Goal: Information Seeking & Learning: Learn about a topic

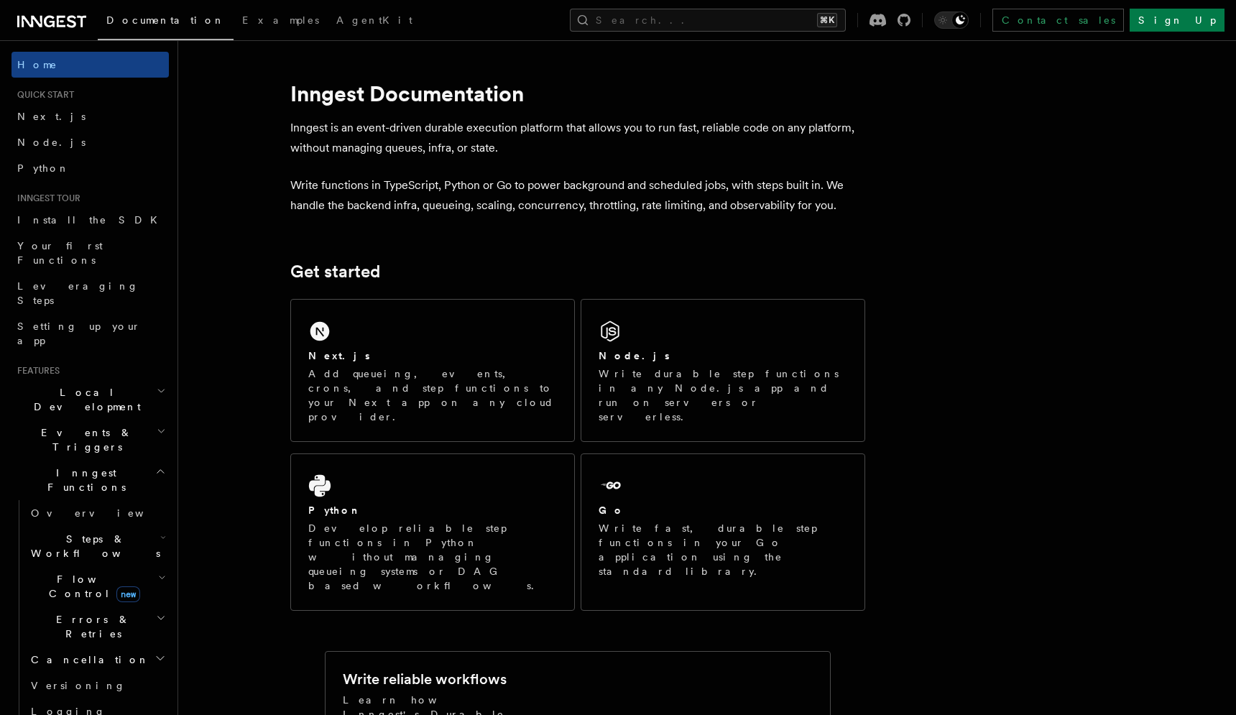
click at [106, 420] on h2 "Events & Triggers" at bounding box center [89, 440] width 157 height 40
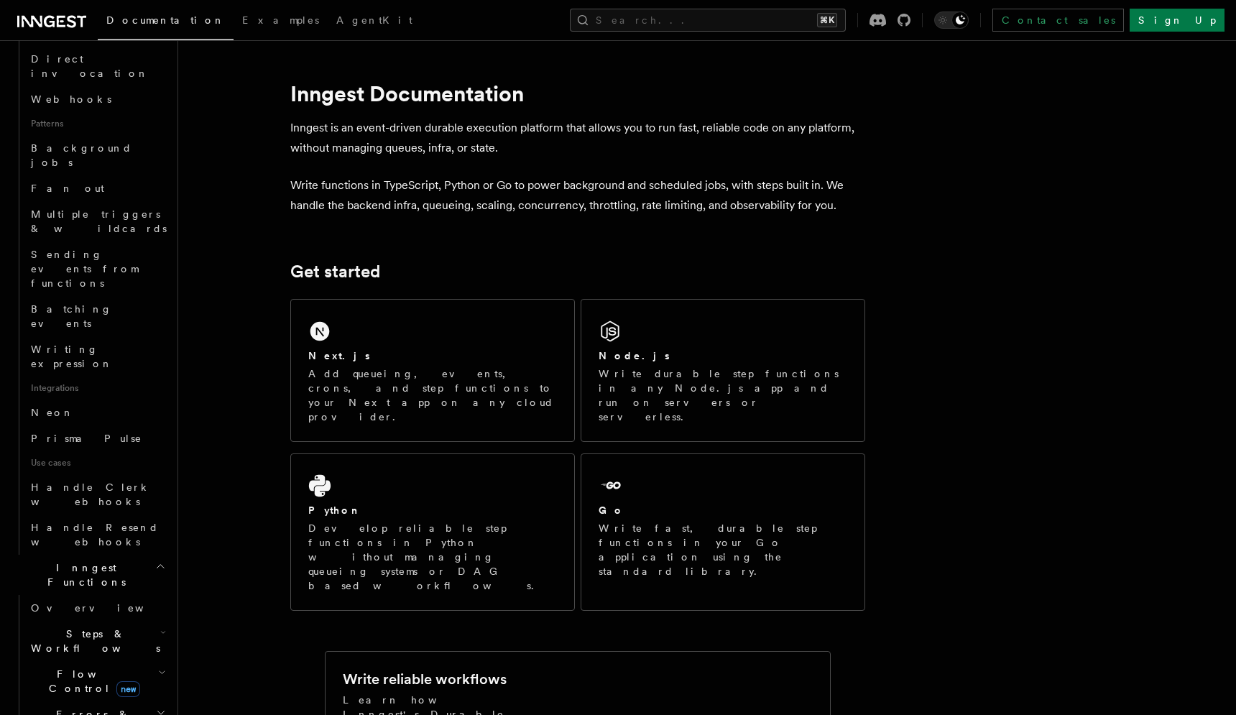
scroll to position [630, 0]
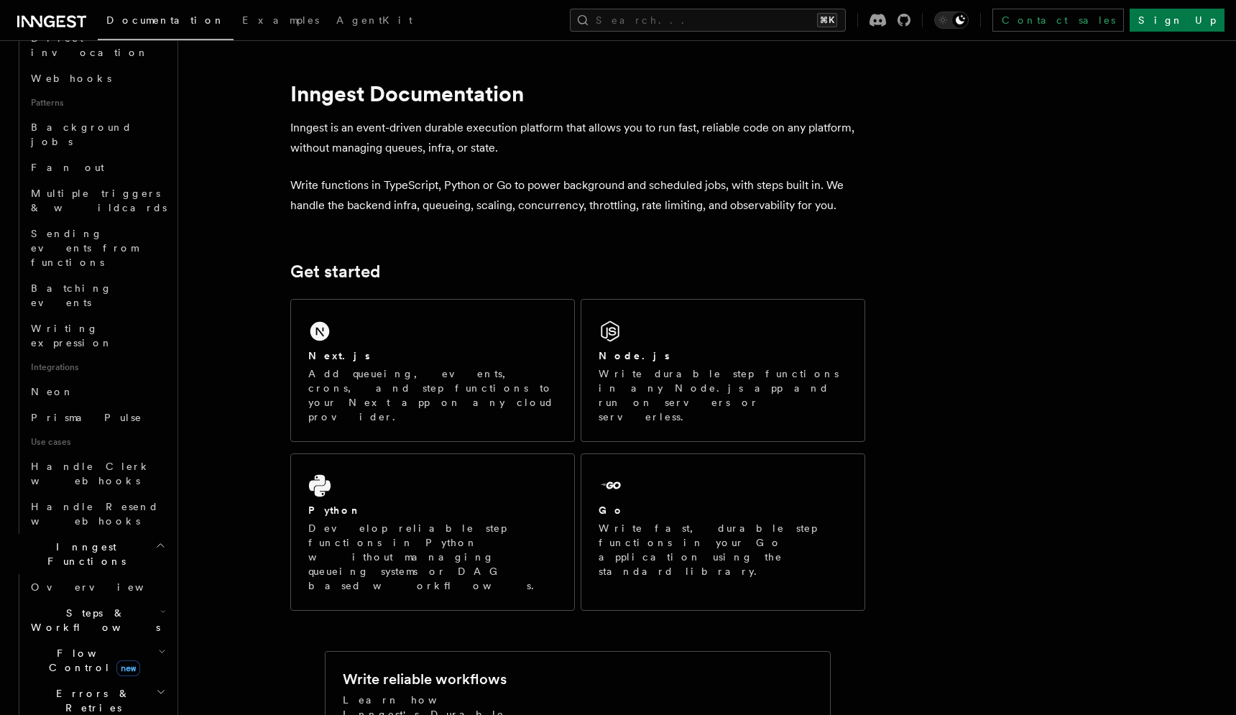
click at [86, 606] on span "Steps & Workflows" at bounding box center [92, 620] width 135 height 29
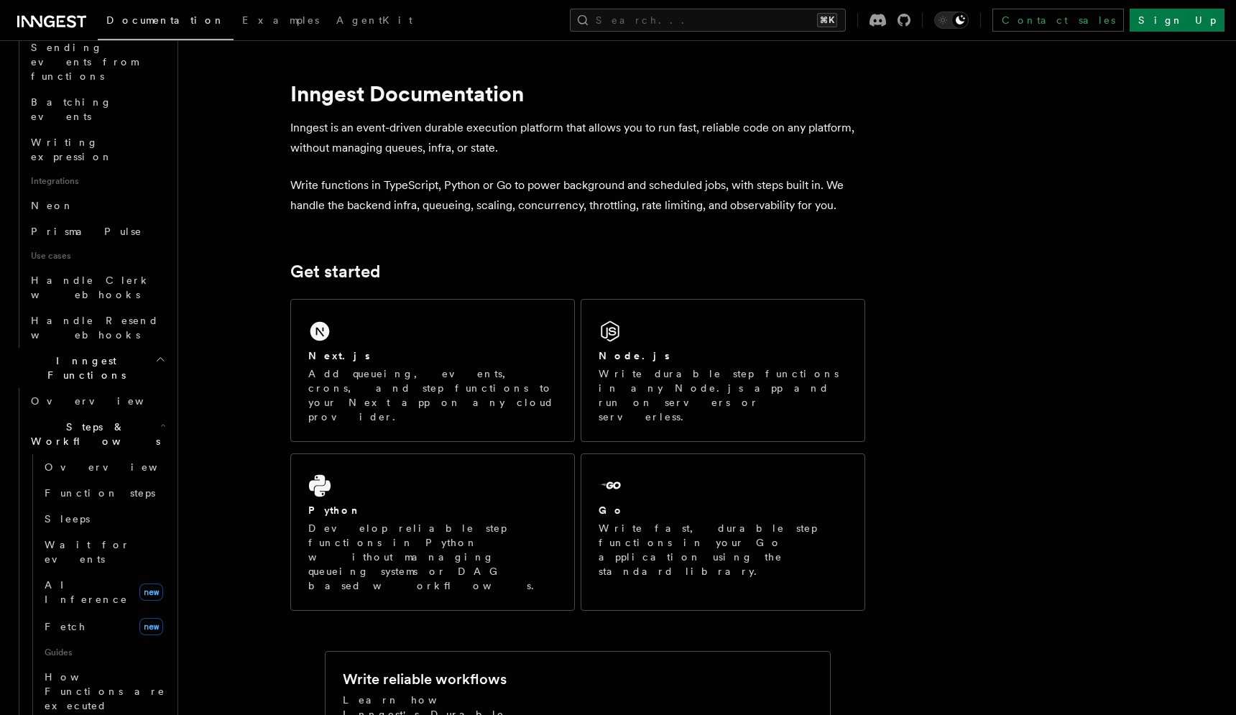
scroll to position [824, 0]
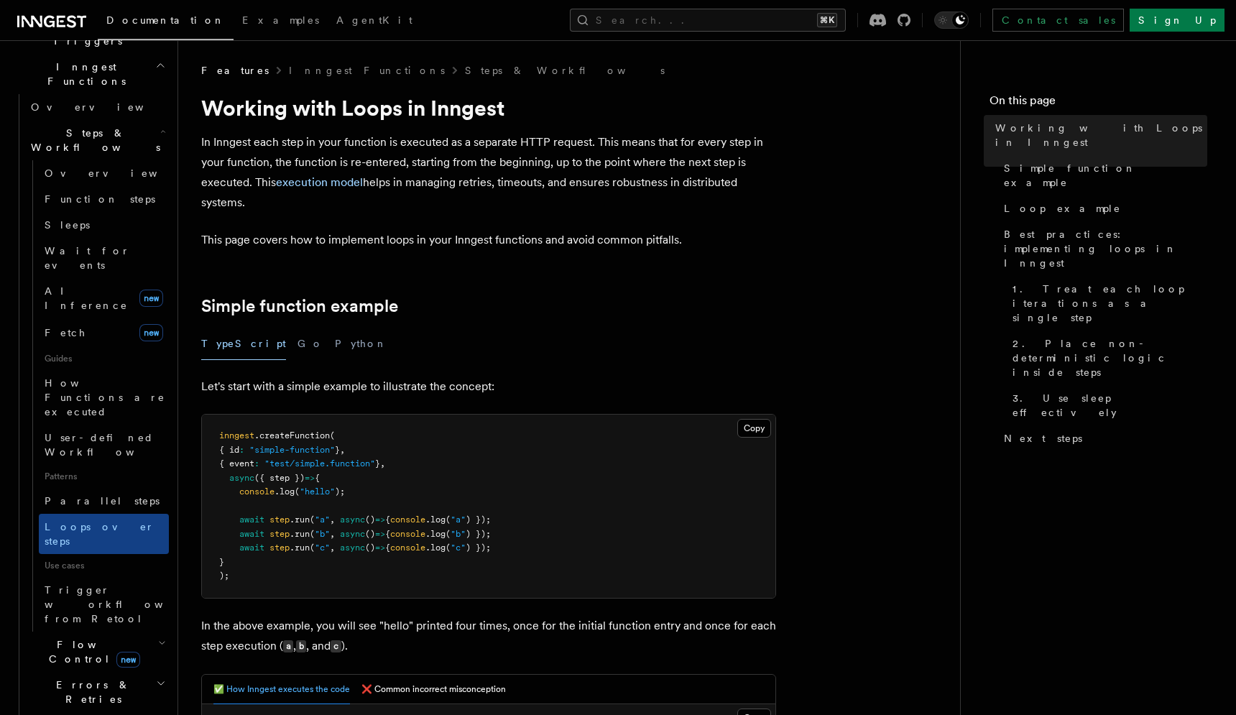
scroll to position [382, 0]
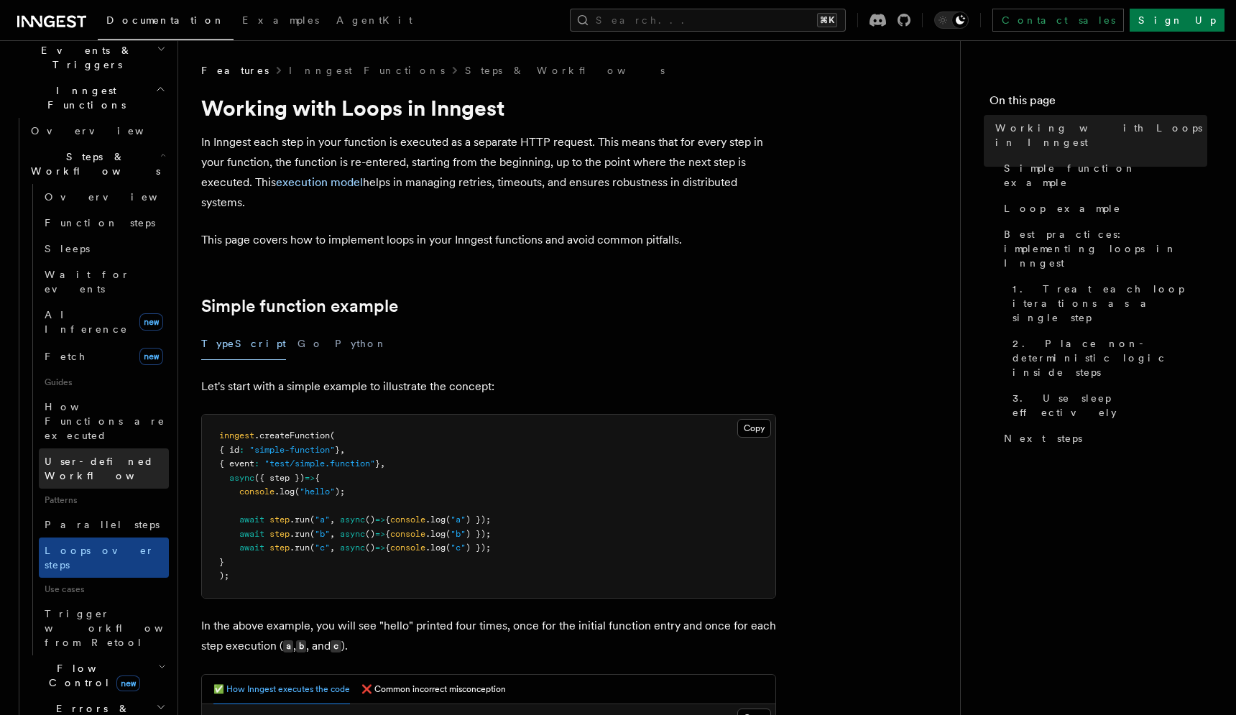
click at [99, 456] on span "User-defined Workflows" at bounding box center [109, 469] width 129 height 26
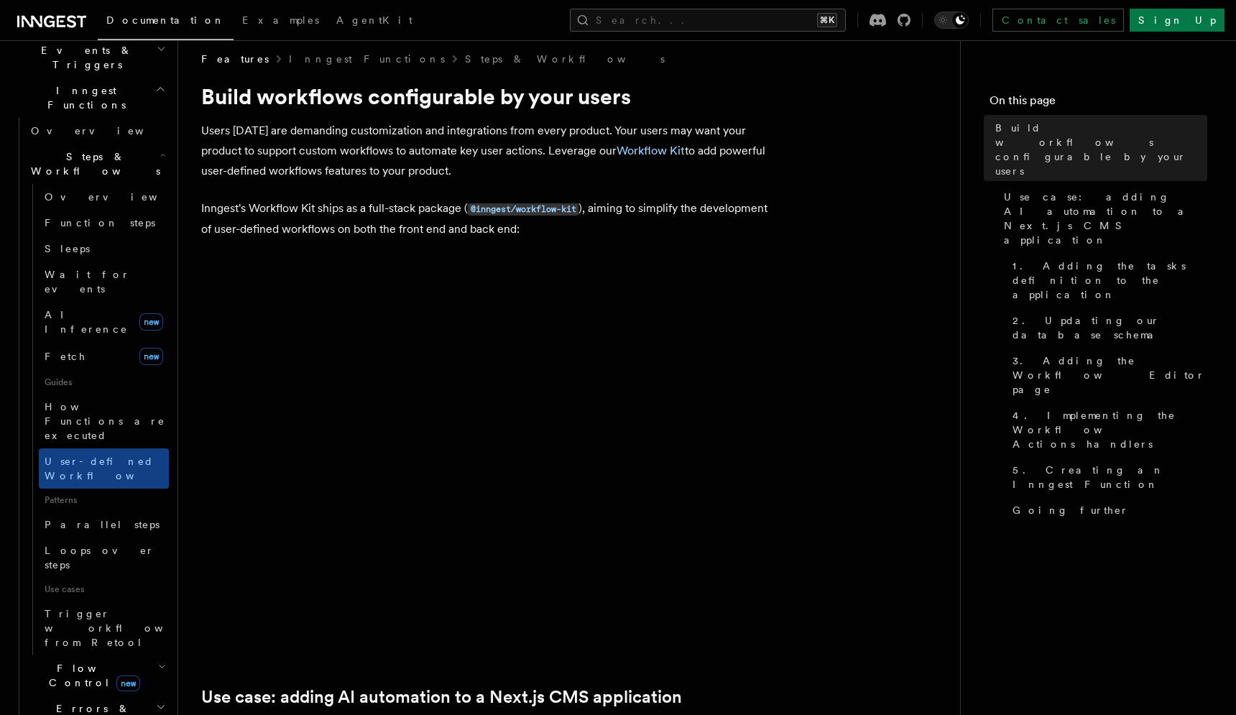
scroll to position [8, 0]
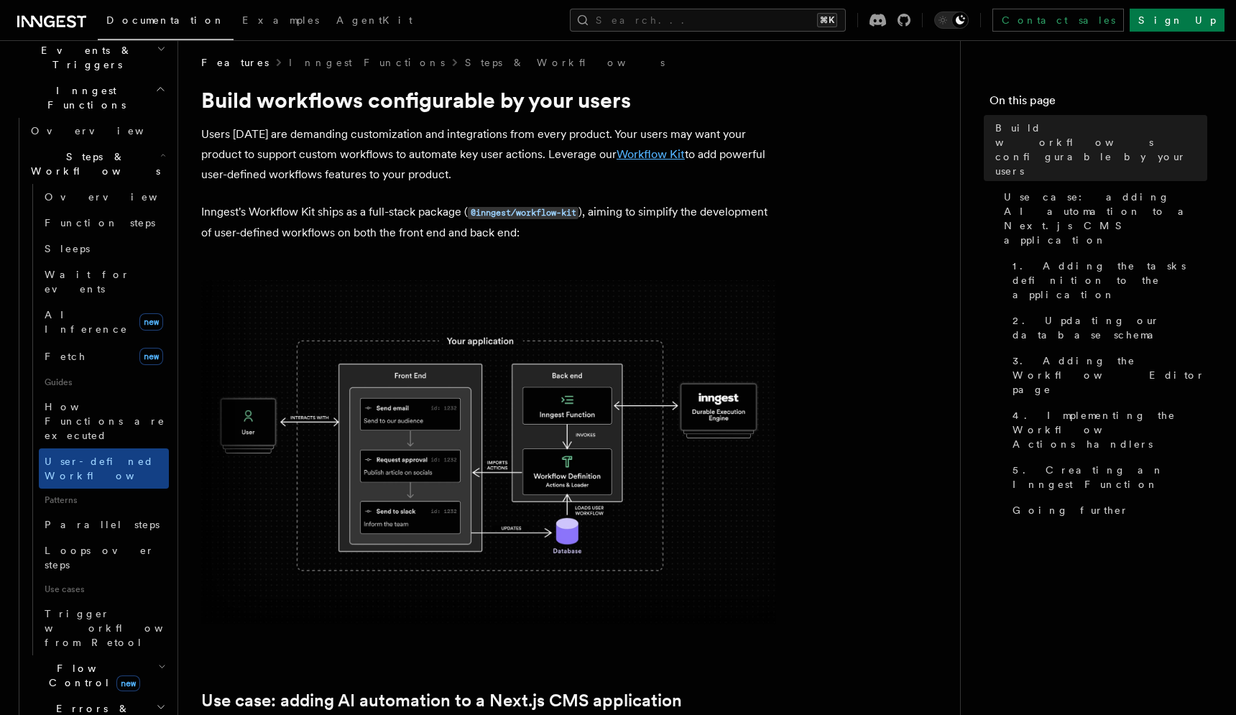
click at [645, 154] on link "Workflow Kit" at bounding box center [651, 154] width 68 height 14
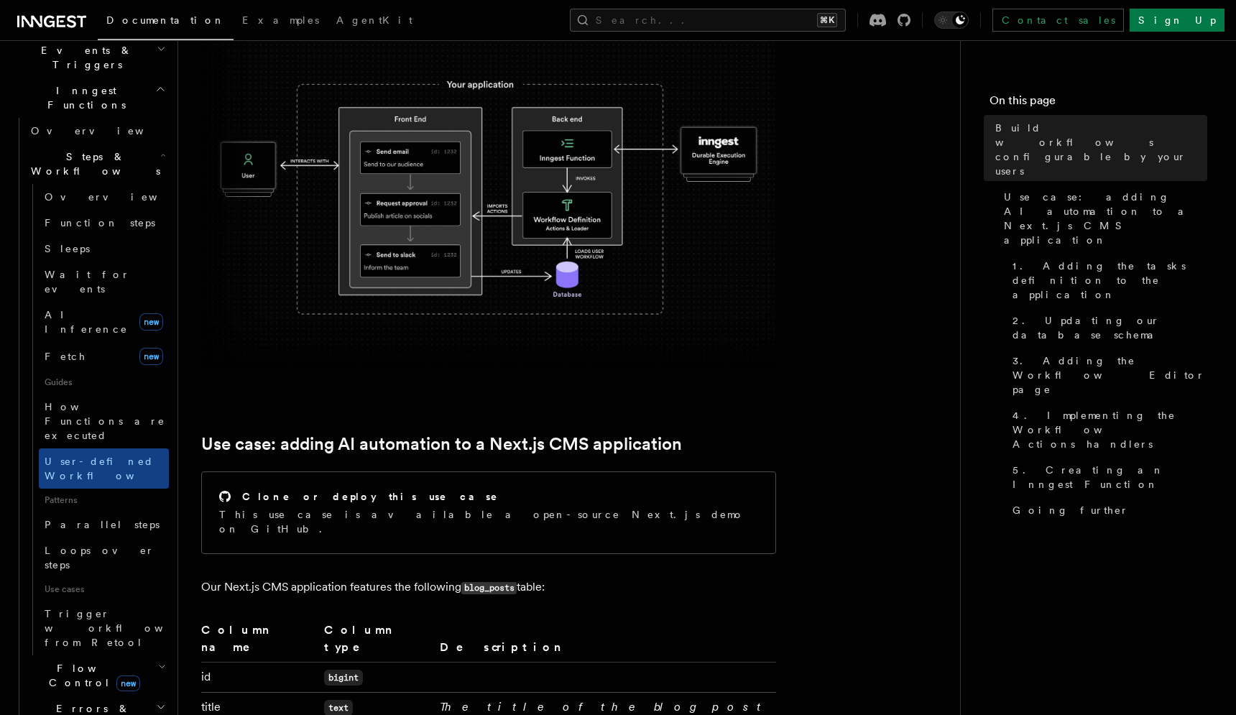
scroll to position [351, 0]
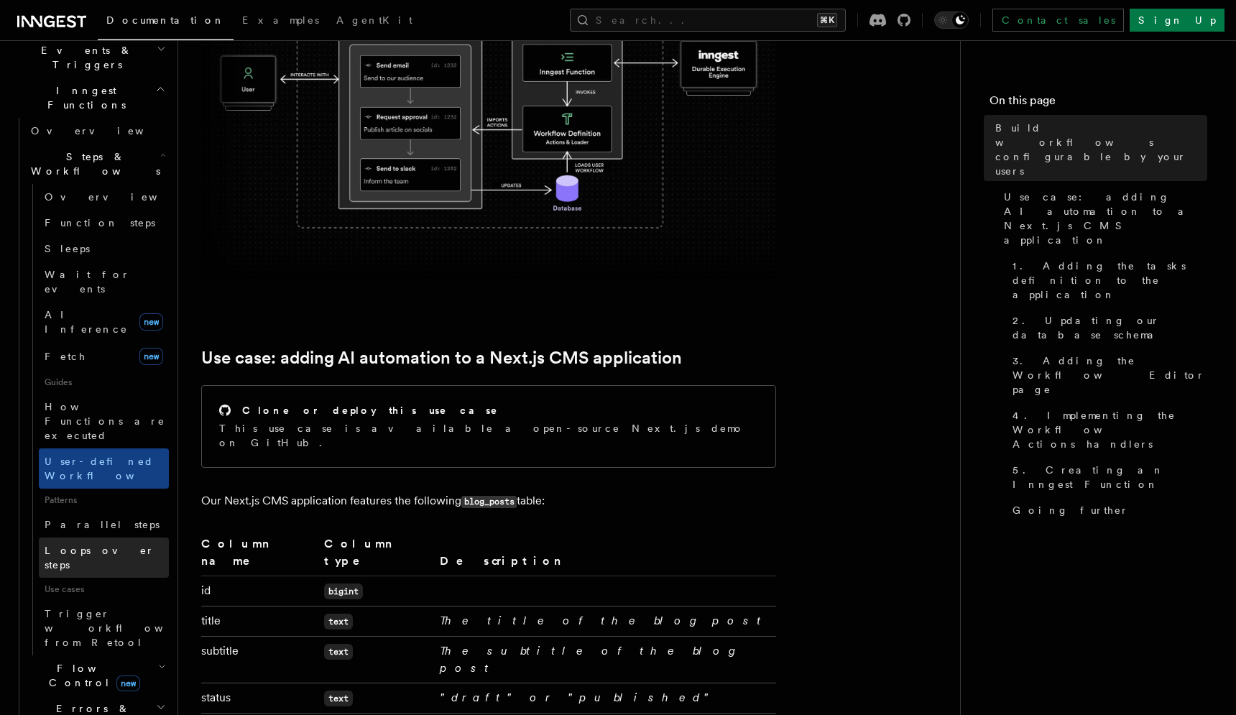
click at [114, 545] on span "Loops over steps" at bounding box center [100, 558] width 110 height 26
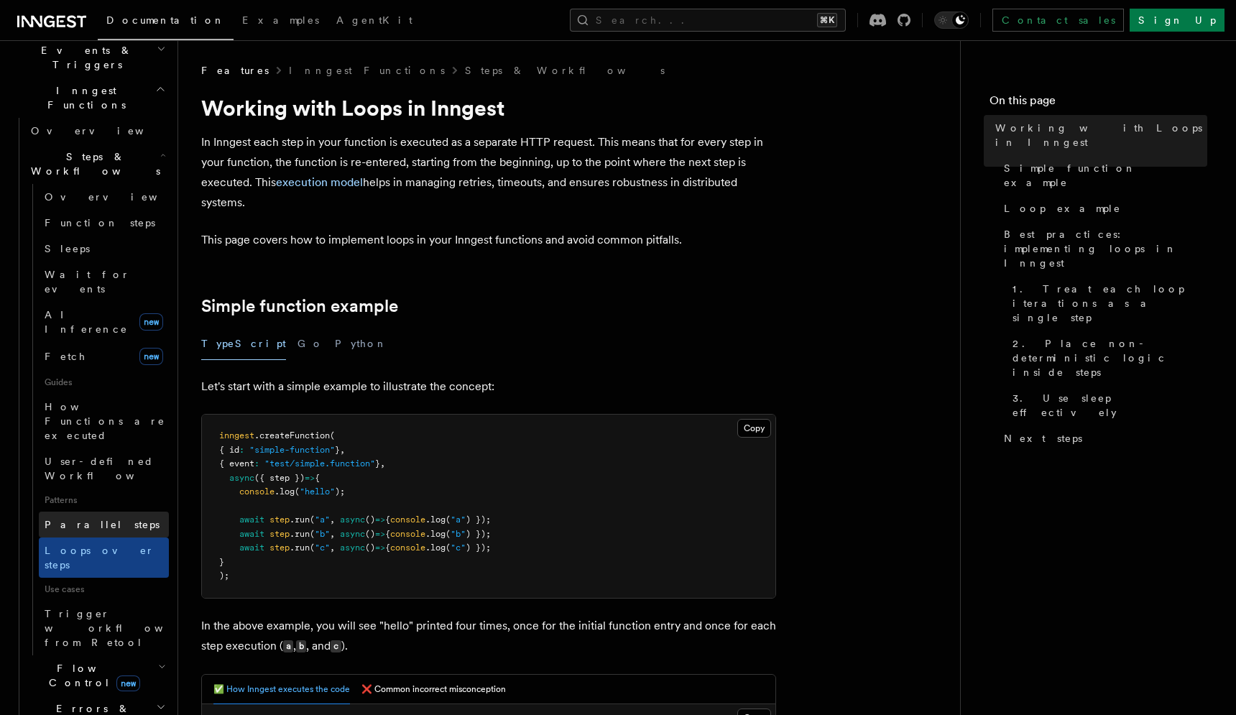
click at [123, 512] on link "Parallel steps" at bounding box center [104, 525] width 130 height 26
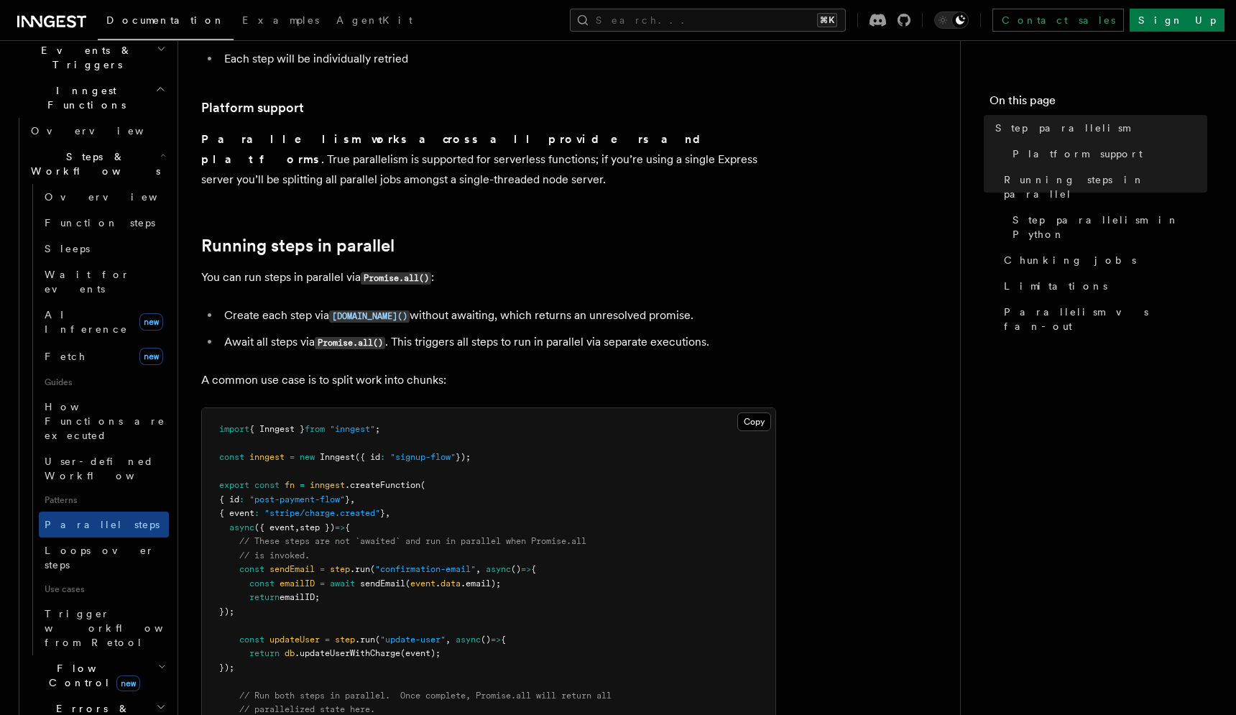
scroll to position [226, 0]
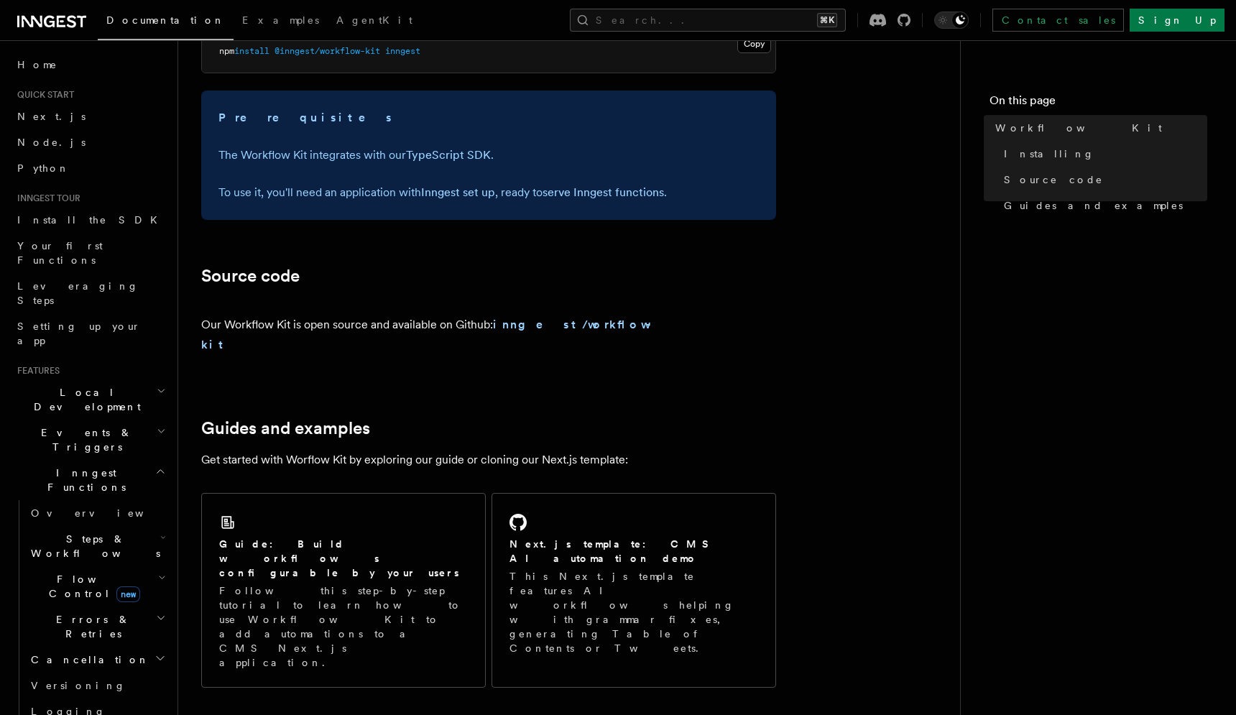
scroll to position [812, 0]
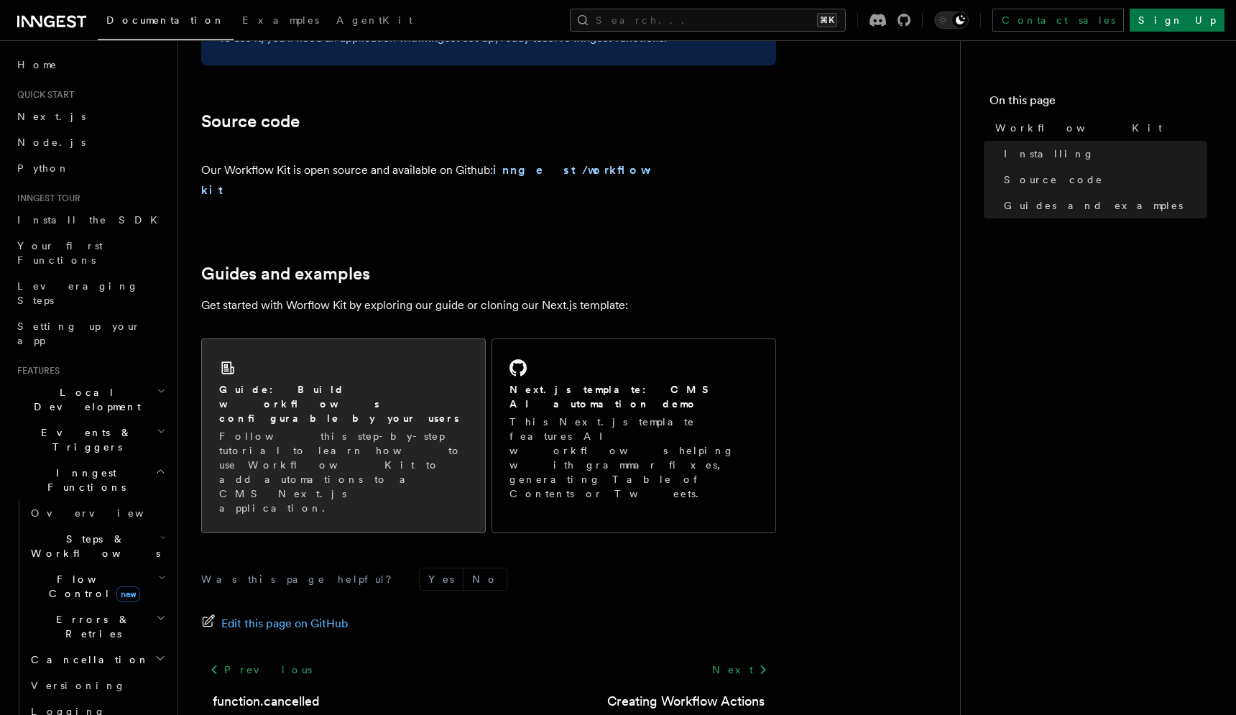
click at [374, 429] on p "Follow this step-by-step tutorial to learn how to use Workflow Kit to add autom…" at bounding box center [343, 472] width 249 height 86
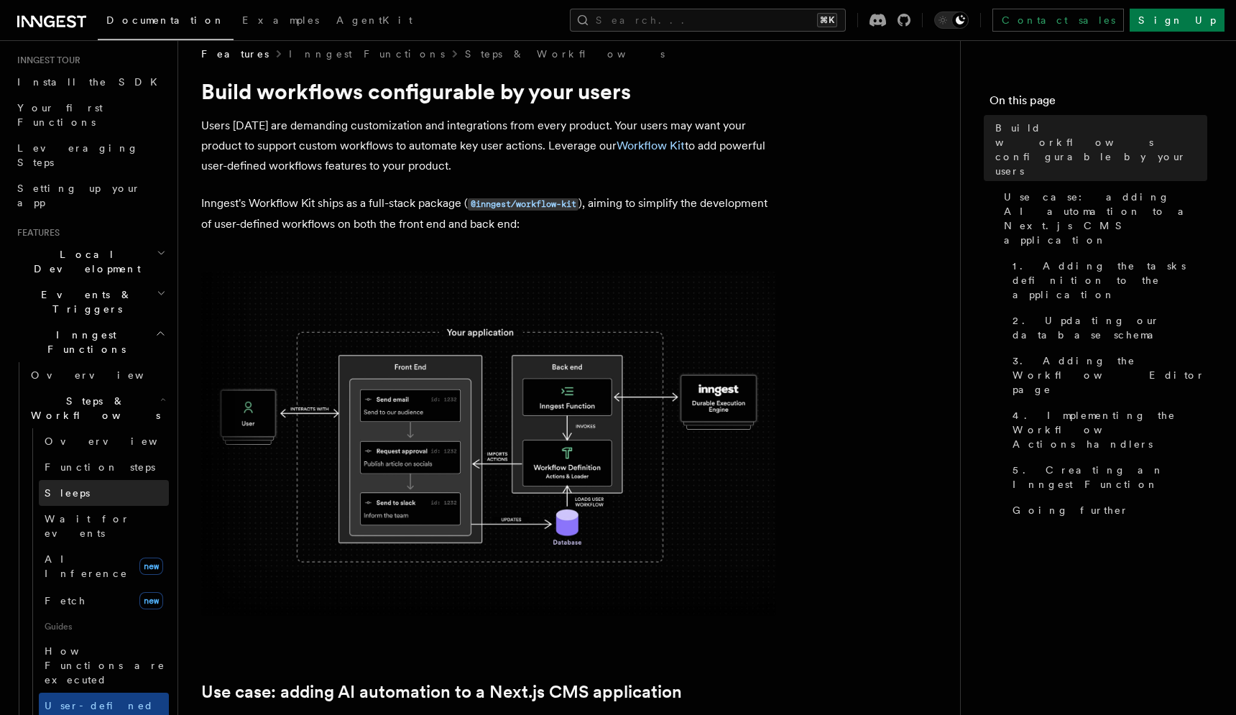
scroll to position [140, 0]
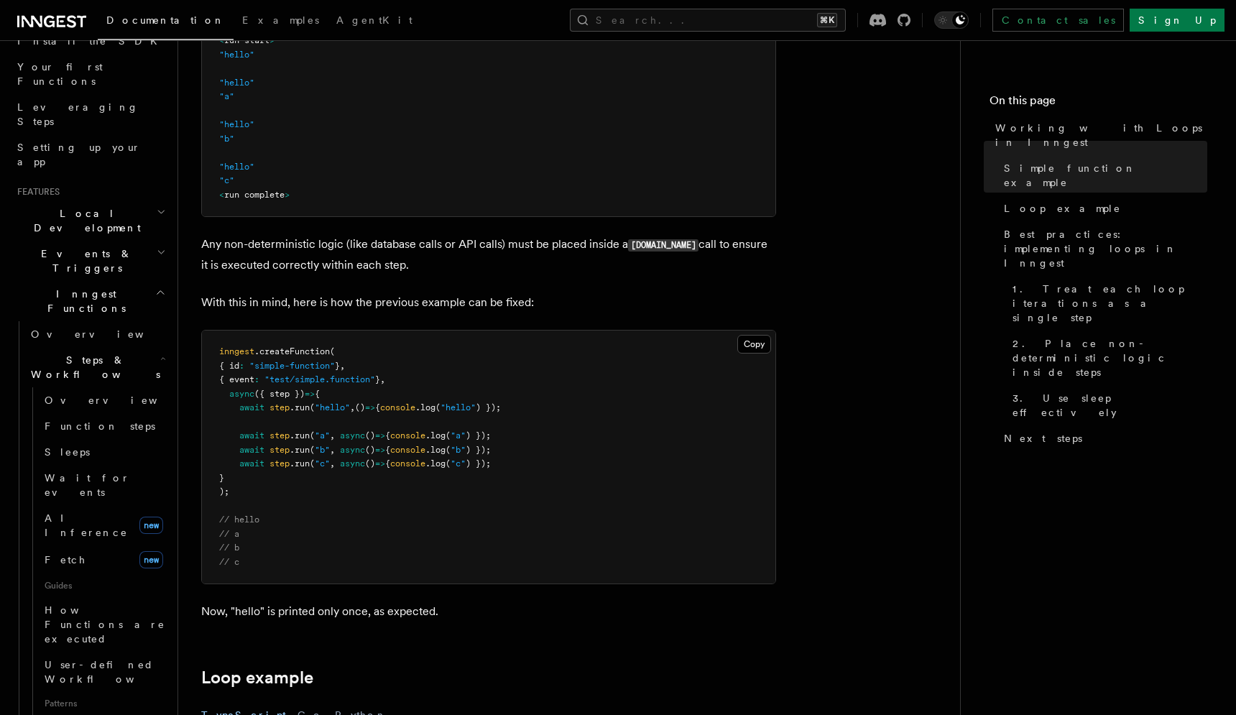
scroll to position [177, 0]
click at [97, 422] on span "Function steps" at bounding box center [100, 427] width 111 height 11
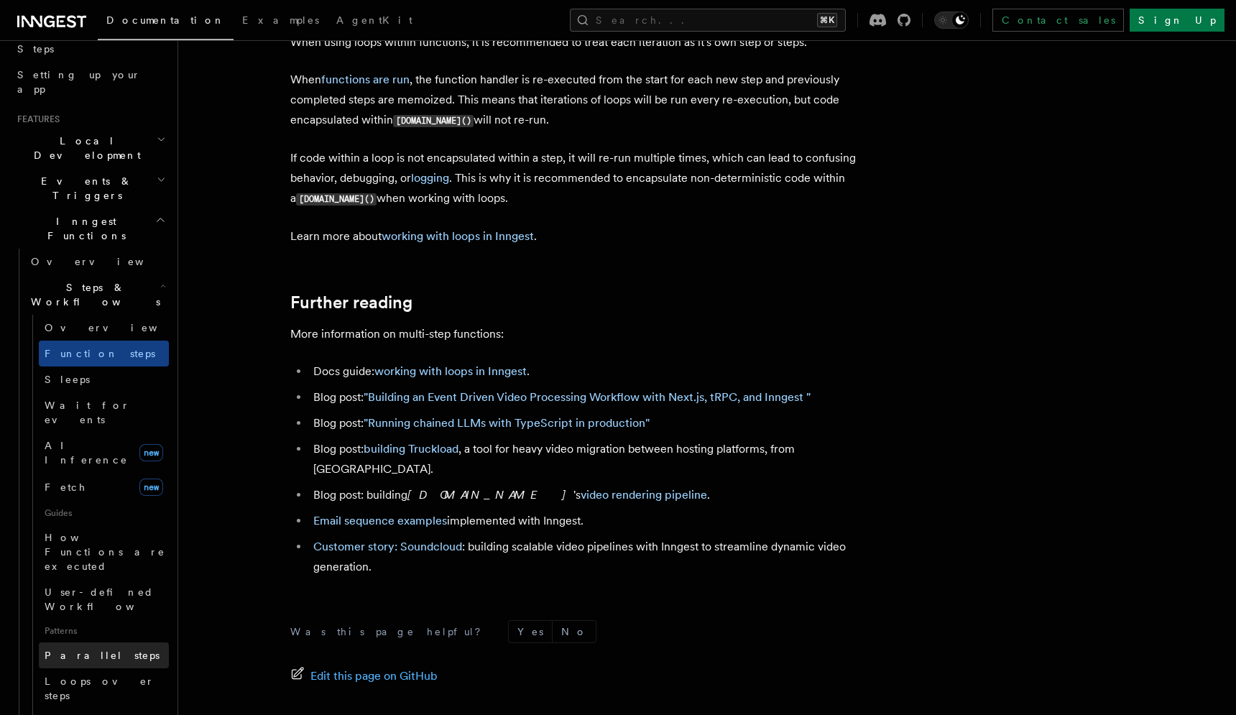
scroll to position [243, 0]
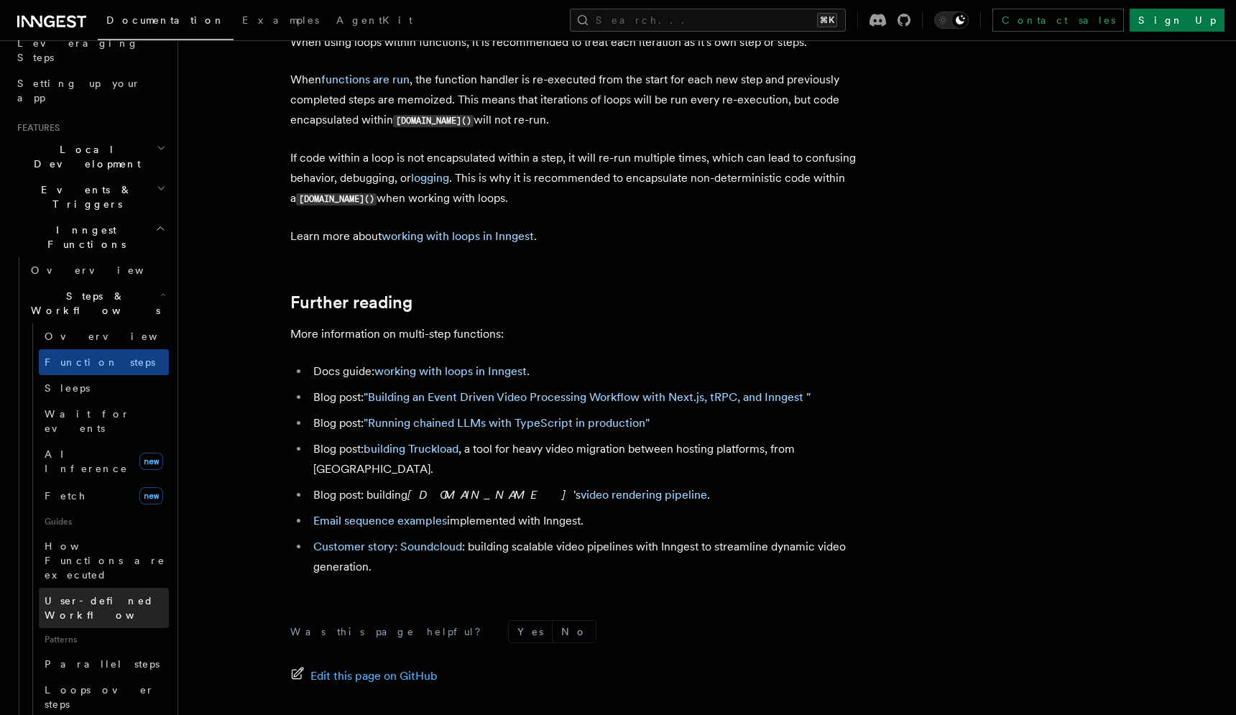
click at [113, 595] on span "User-defined Workflows" at bounding box center [109, 608] width 129 height 26
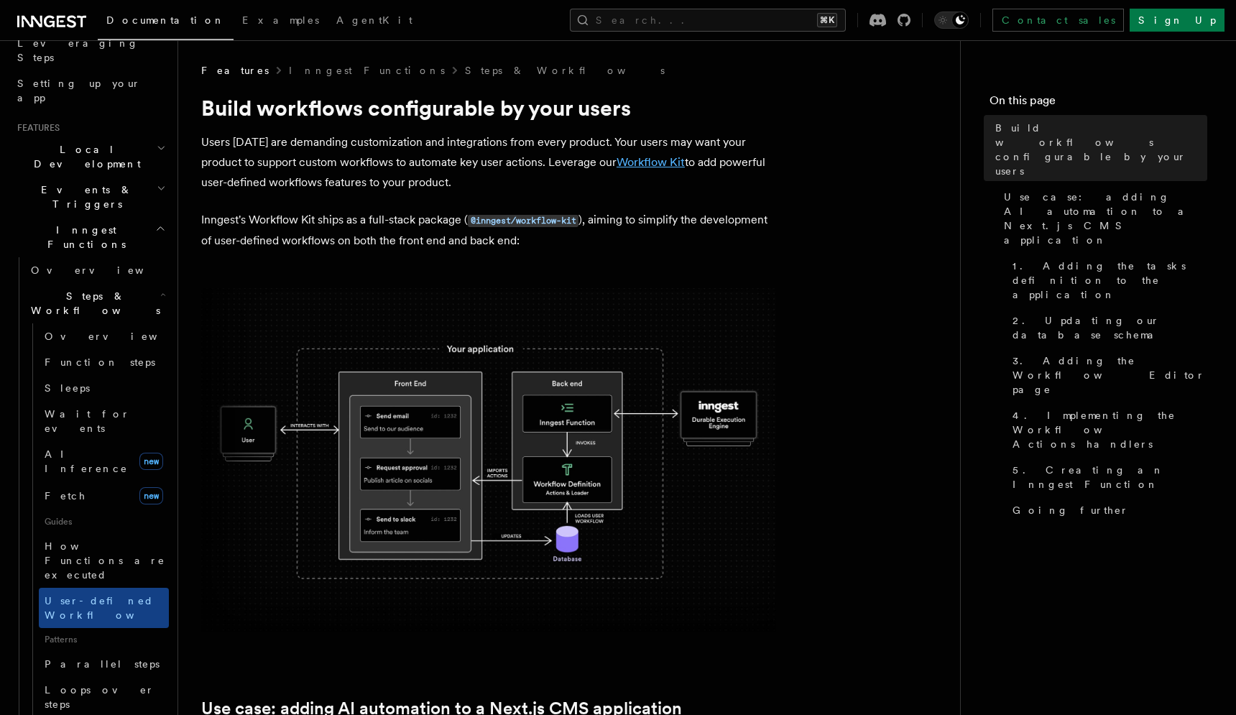
click at [628, 162] on link "Workflow Kit" at bounding box center [651, 162] width 68 height 14
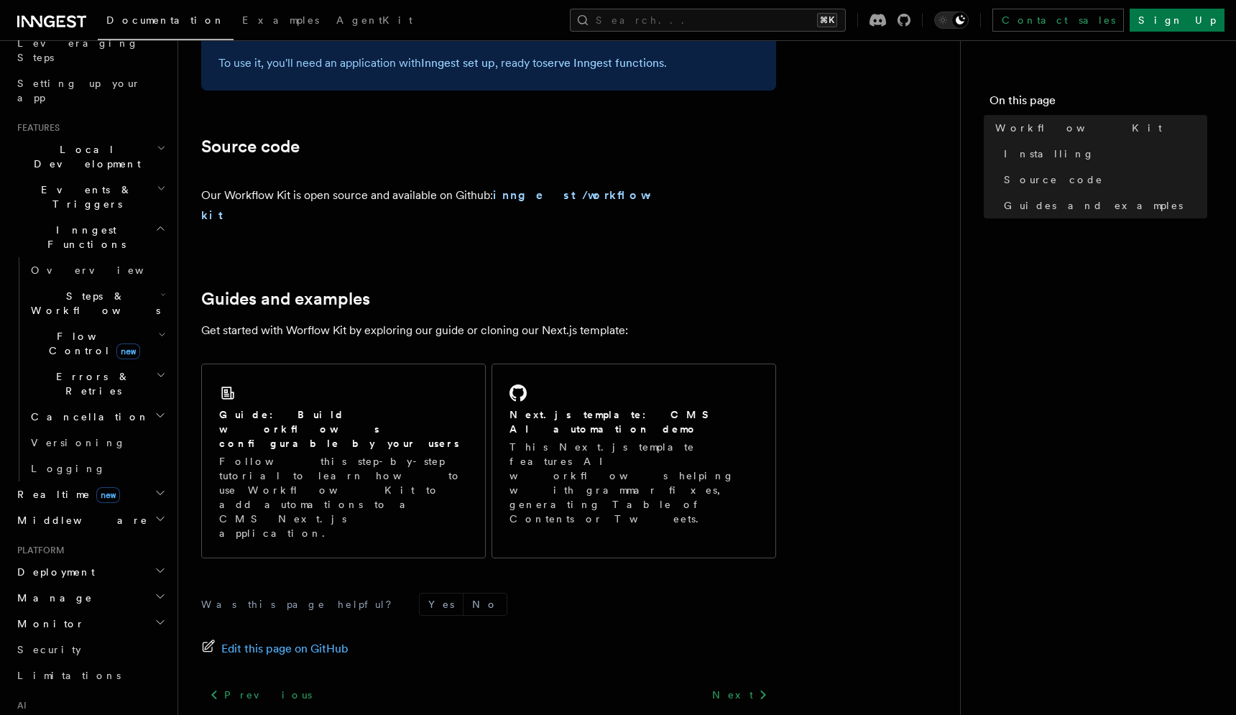
scroll to position [812, 0]
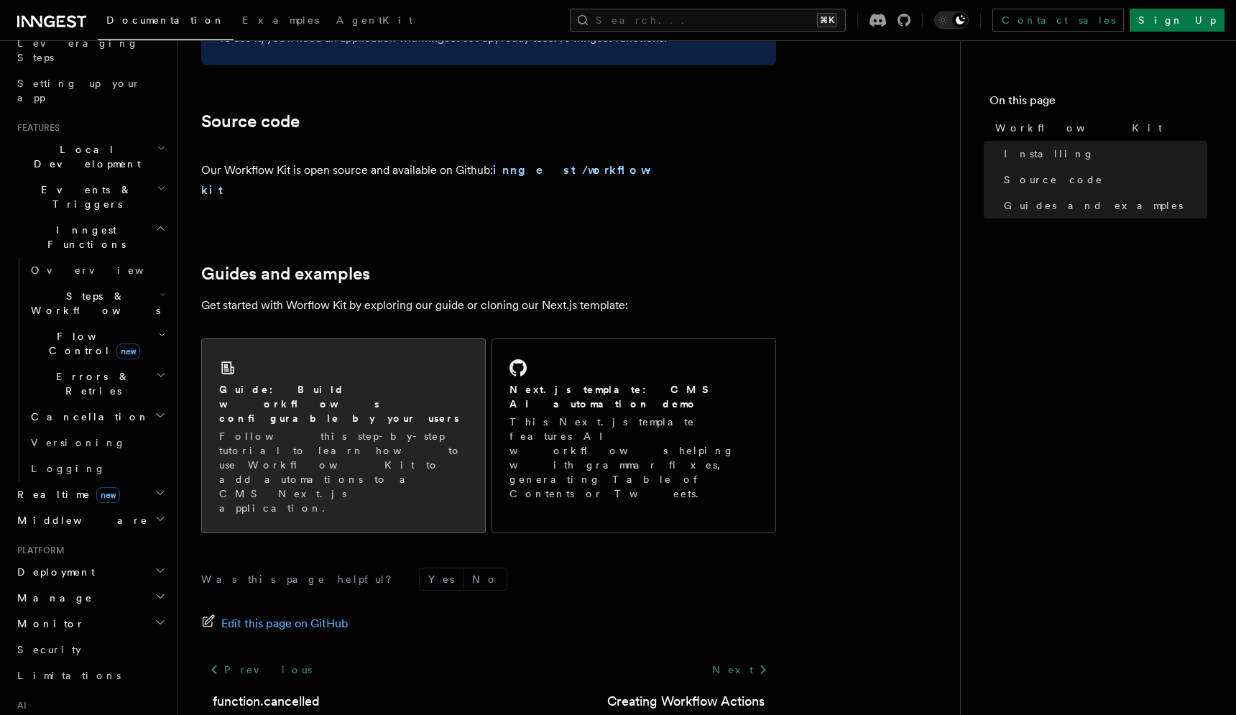
click at [432, 382] on h2 "Guide: Build workflows configurable by your users" at bounding box center [343, 403] width 249 height 43
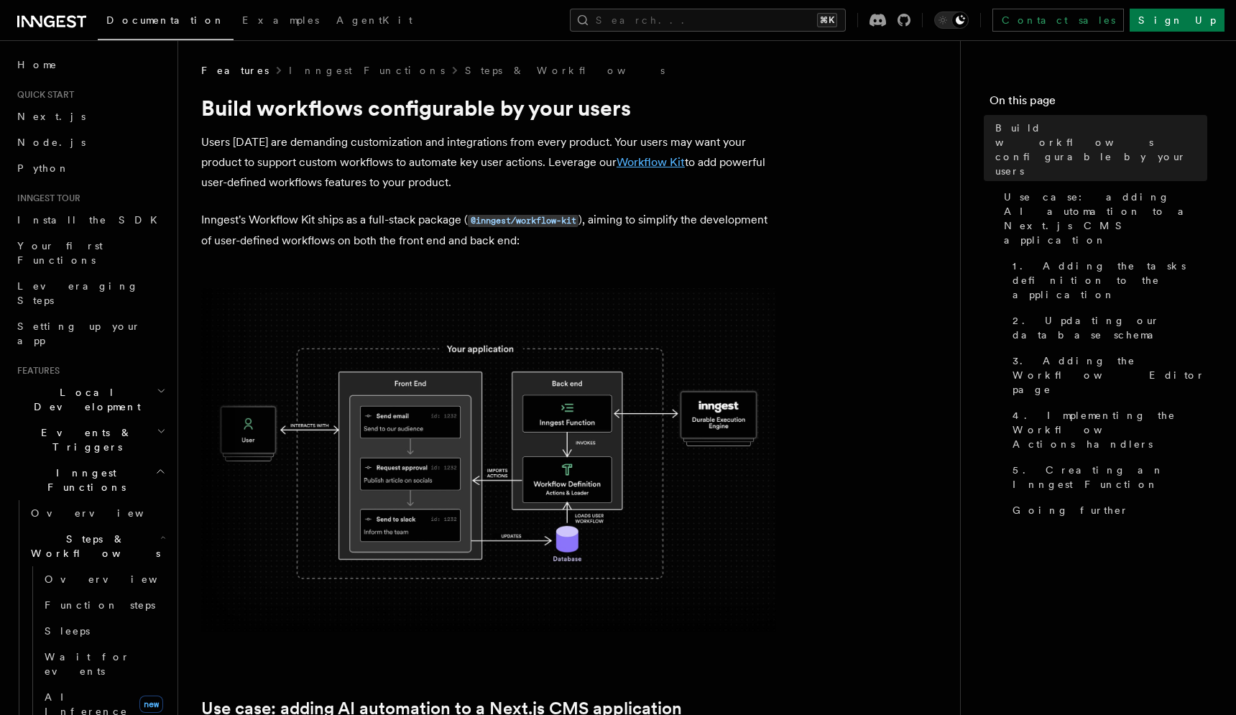
click at [653, 160] on link "Workflow Kit" at bounding box center [651, 162] width 68 height 14
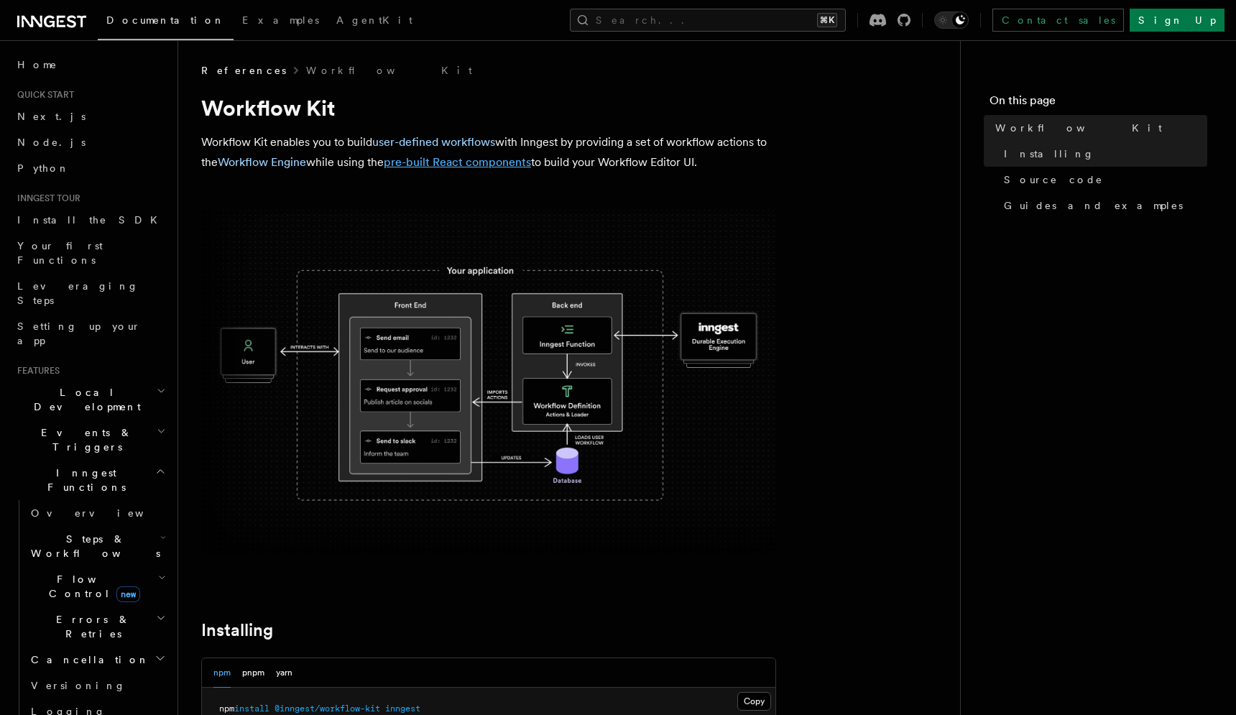
click at [494, 165] on link "pre-built React components" at bounding box center [457, 162] width 147 height 14
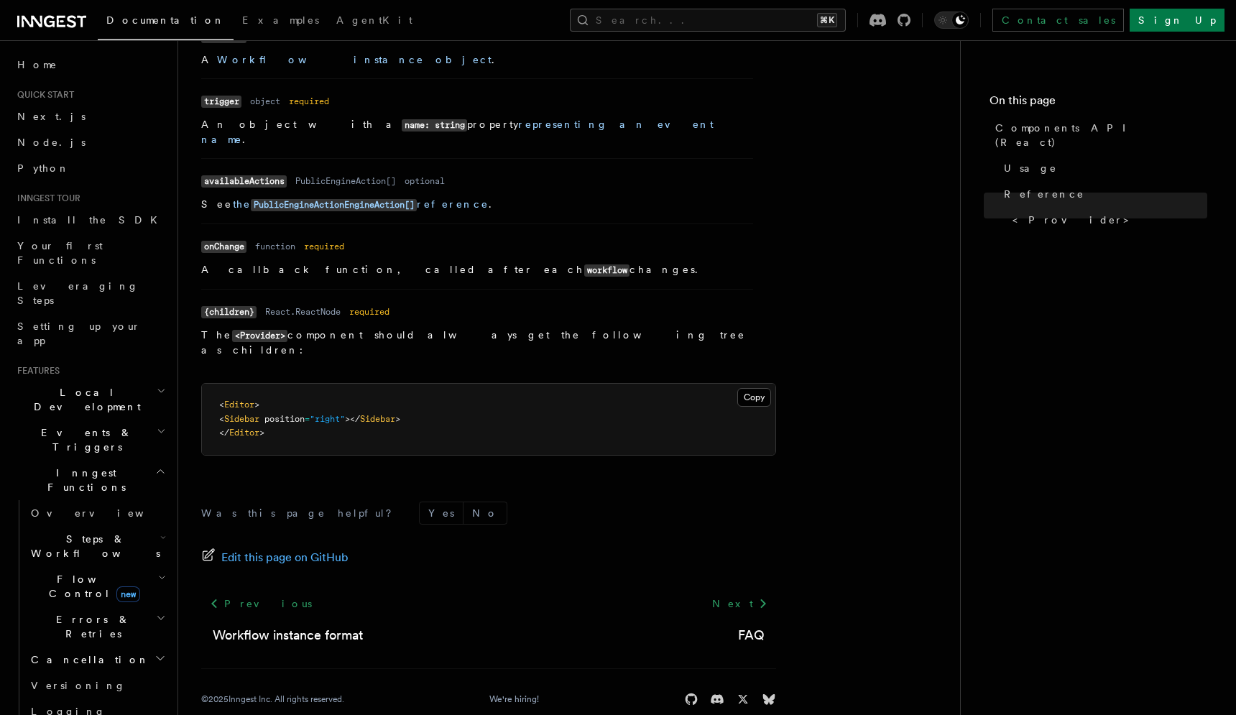
scroll to position [1229, 0]
